Goal: Find specific page/section: Find specific page/section

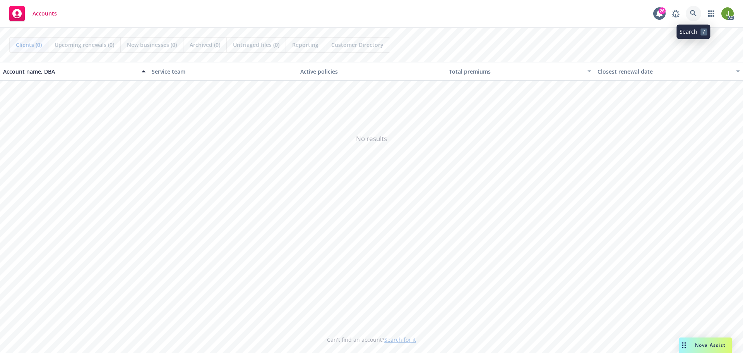
click at [689, 15] on link at bounding box center [693, 13] width 15 height 15
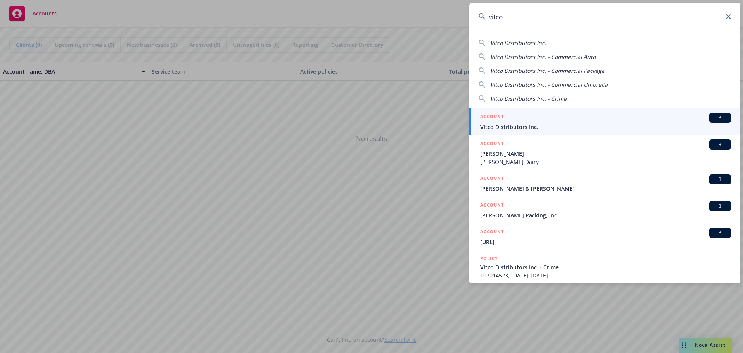
type input "vitco"
click at [539, 120] on div "ACCOUNT BI" at bounding box center [605, 118] width 251 height 10
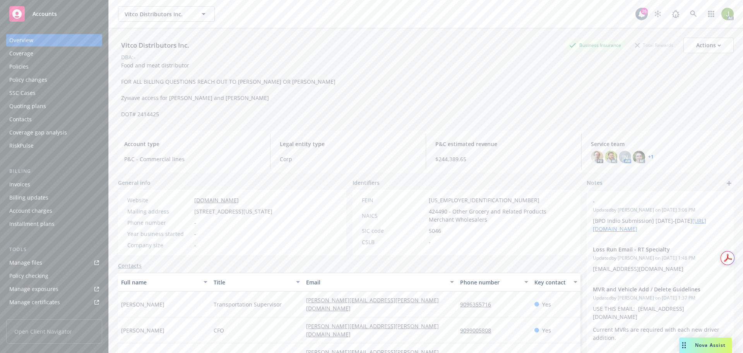
click at [65, 187] on div "Invoices" at bounding box center [54, 184] width 90 height 12
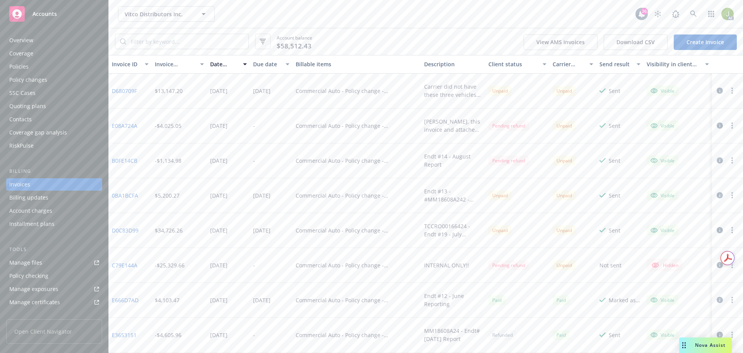
click at [717, 91] on icon "button" at bounding box center [720, 90] width 6 height 6
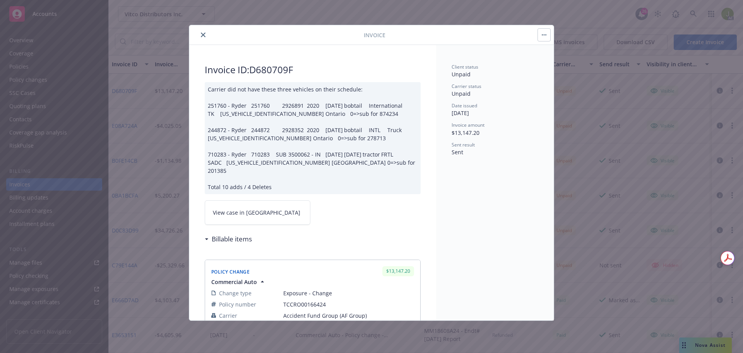
click at [264, 209] on link "View case in [GEOGRAPHIC_DATA]" at bounding box center [258, 212] width 106 height 24
